Goal: Information Seeking & Learning: Learn about a topic

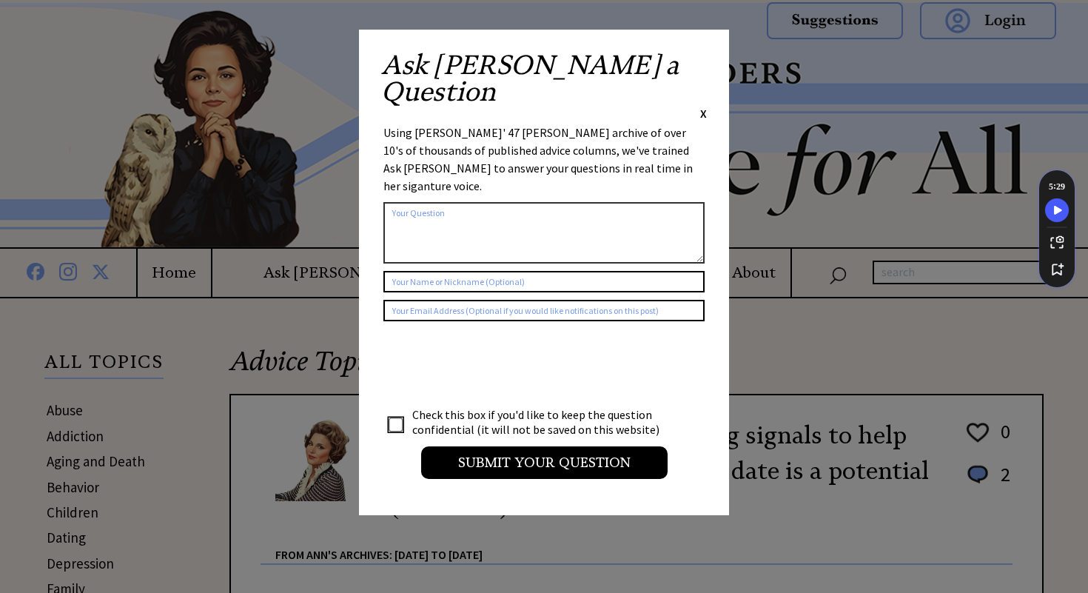
click at [702, 106] on span "X" at bounding box center [703, 113] width 7 height 15
